Goal: Find specific page/section: Find specific page/section

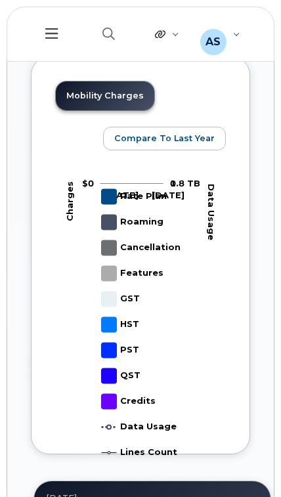
scroll to position [1176, 0]
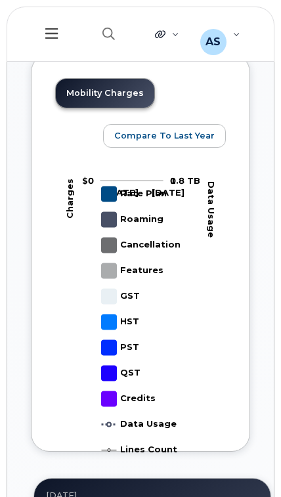
click at [108, 108] on link "Mobility Charges" at bounding box center [105, 93] width 99 height 29
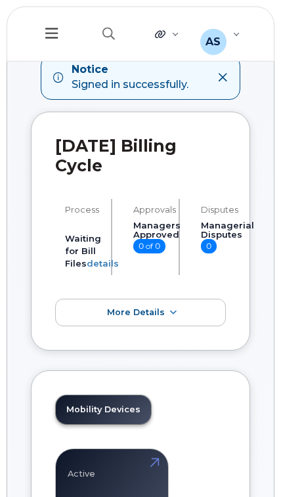
scroll to position [24, 0]
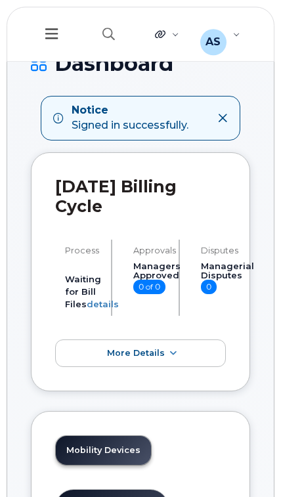
click at [55, 33] on icon at bounding box center [51, 33] width 12 height 14
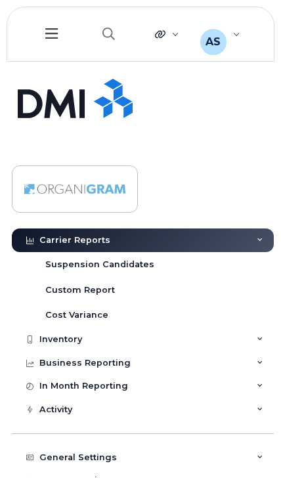
scroll to position [276, 0]
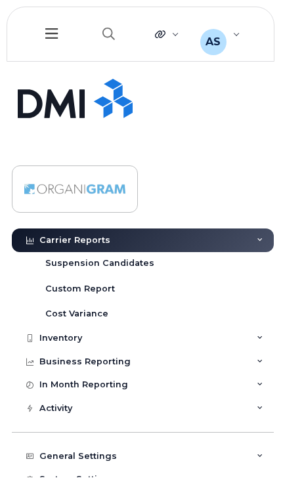
click at [259, 382] on icon at bounding box center [260, 385] width 7 height 7
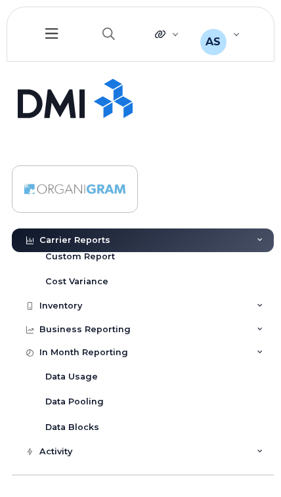
scroll to position [298, 0]
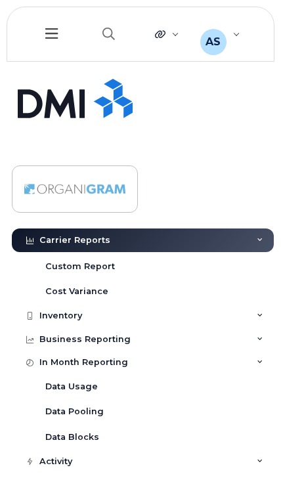
click at [262, 336] on icon at bounding box center [260, 339] width 7 height 7
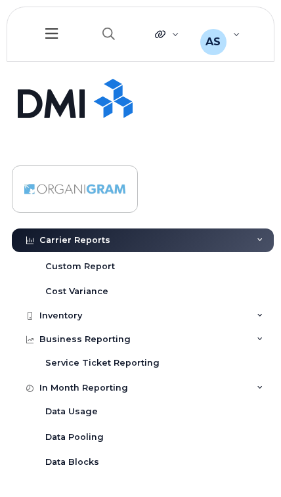
click at [258, 314] on icon at bounding box center [260, 316] width 7 height 7
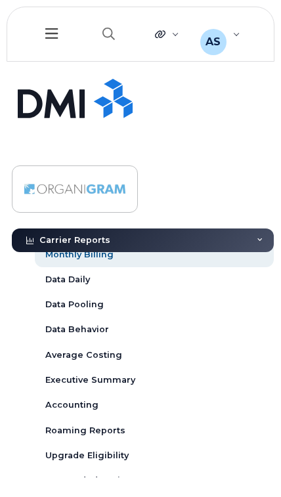
scroll to position [30, 0]
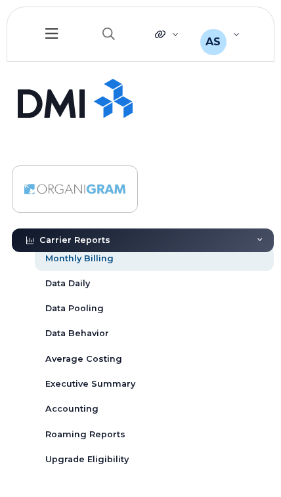
click at [113, 383] on div "Executive Summary" at bounding box center [90, 384] width 90 height 12
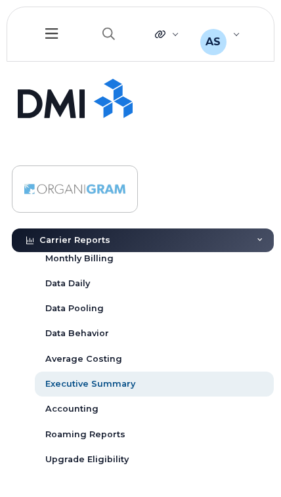
click at [102, 380] on div "Executive Summary" at bounding box center [90, 384] width 90 height 12
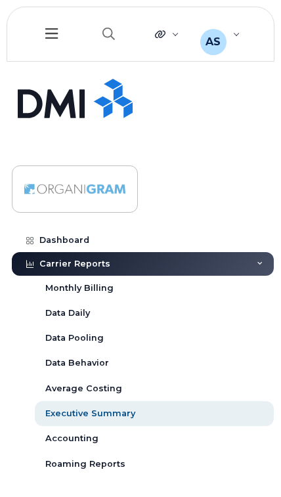
click at [73, 238] on div "Dashboard" at bounding box center [64, 240] width 50 height 11
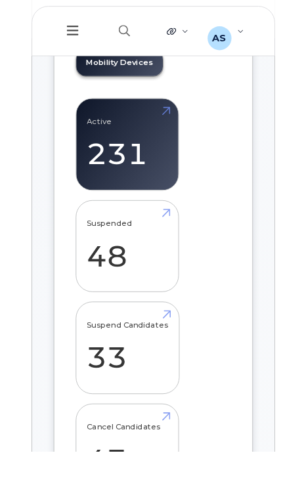
scroll to position [349, 0]
